Goal: Navigation & Orientation: Find specific page/section

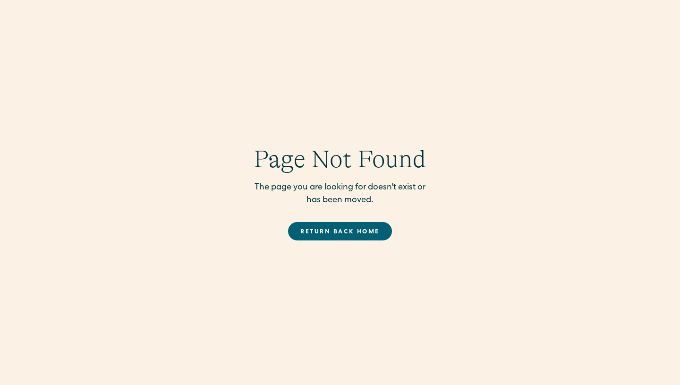
click at [313, 237] on link "Return back Home" at bounding box center [339, 231] width 103 height 18
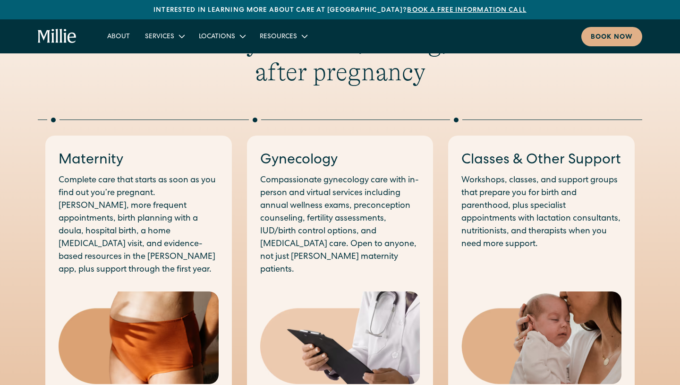
scroll to position [508, 0]
